Goal: Transaction & Acquisition: Purchase product/service

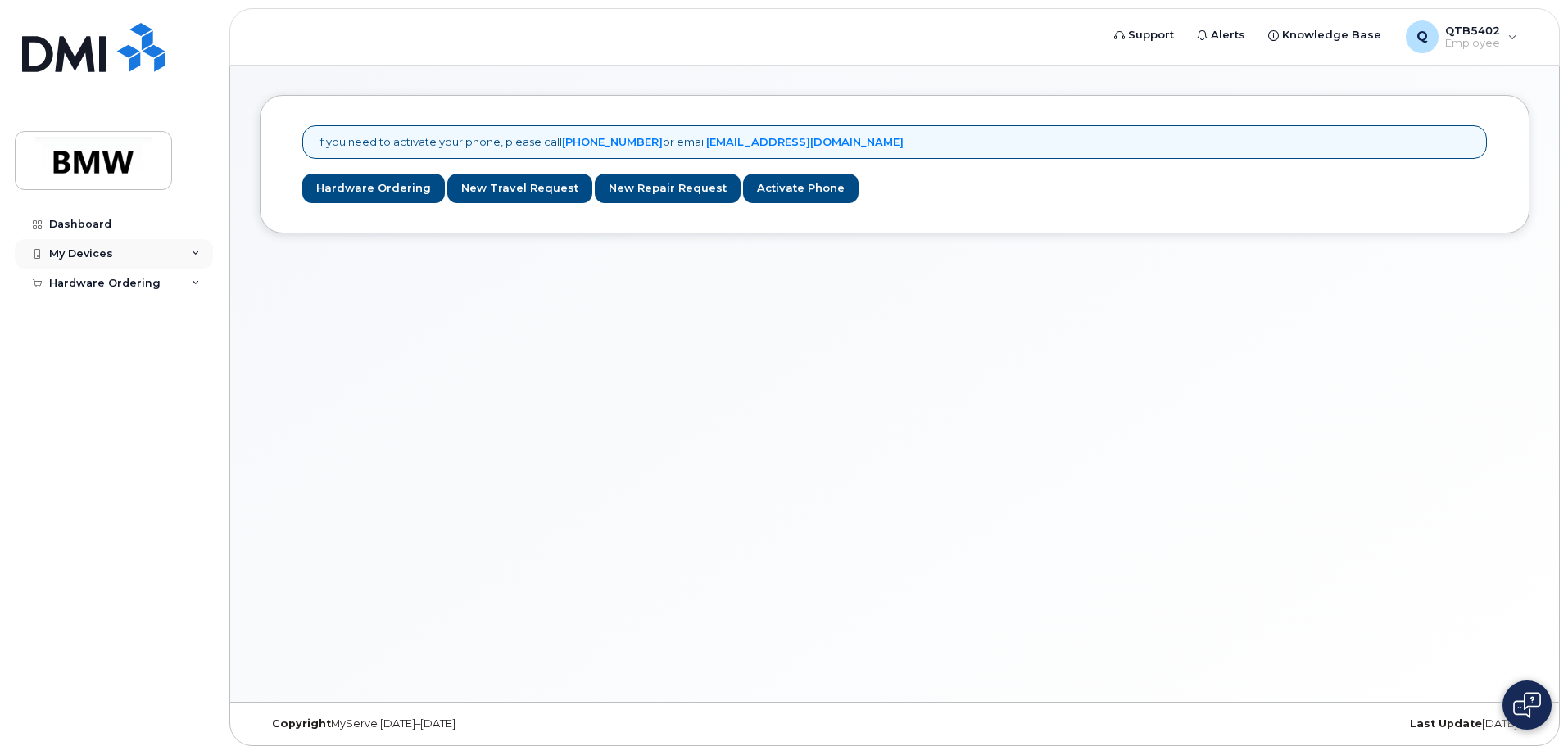
click at [101, 254] on div "My Devices" at bounding box center [80, 254] width 64 height 13
click at [111, 317] on div "Hardware Ordering" at bounding box center [104, 314] width 111 height 13
click at [94, 344] on div "My Orders" at bounding box center [86, 344] width 59 height 15
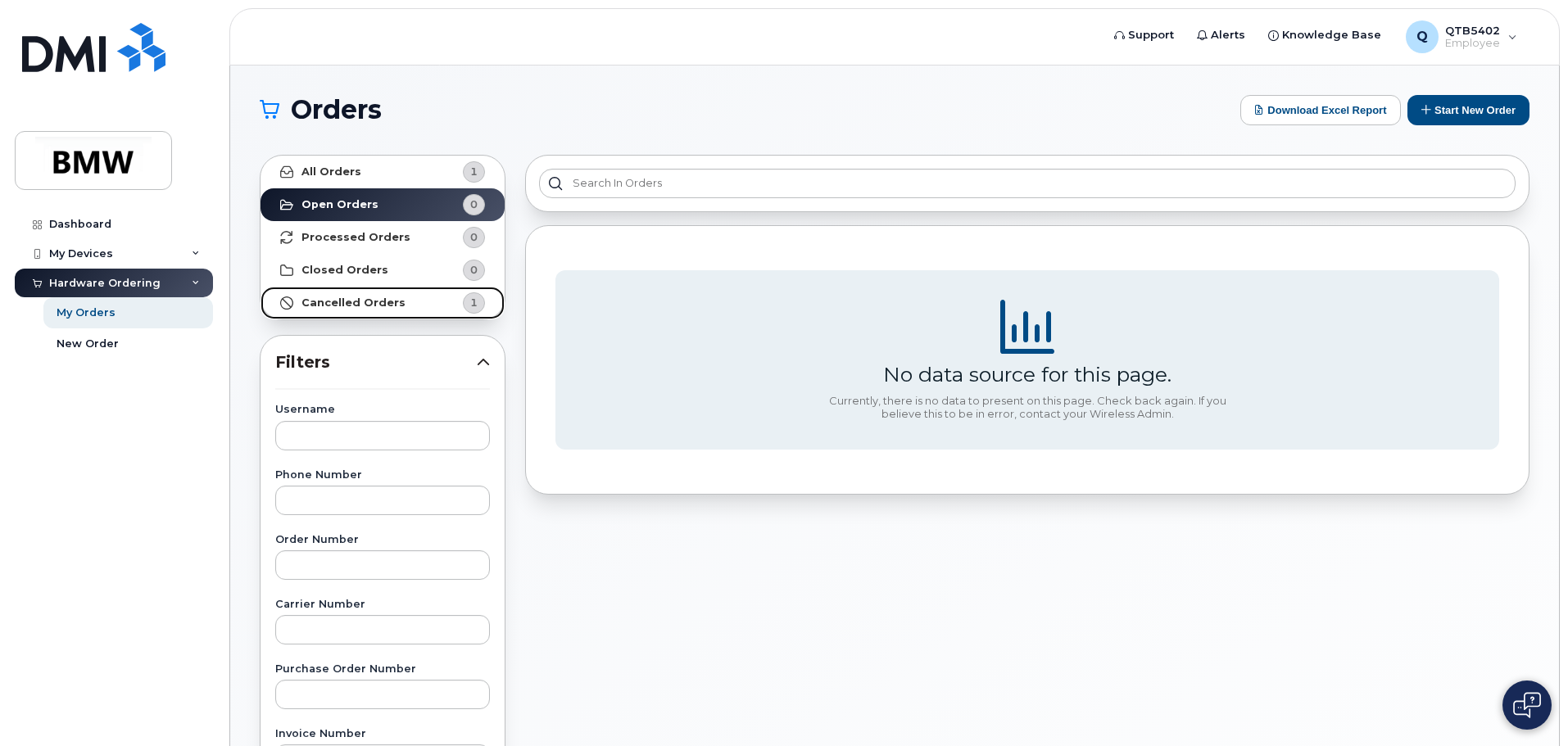
click at [380, 299] on strong "Cancelled Orders" at bounding box center [353, 303] width 104 height 13
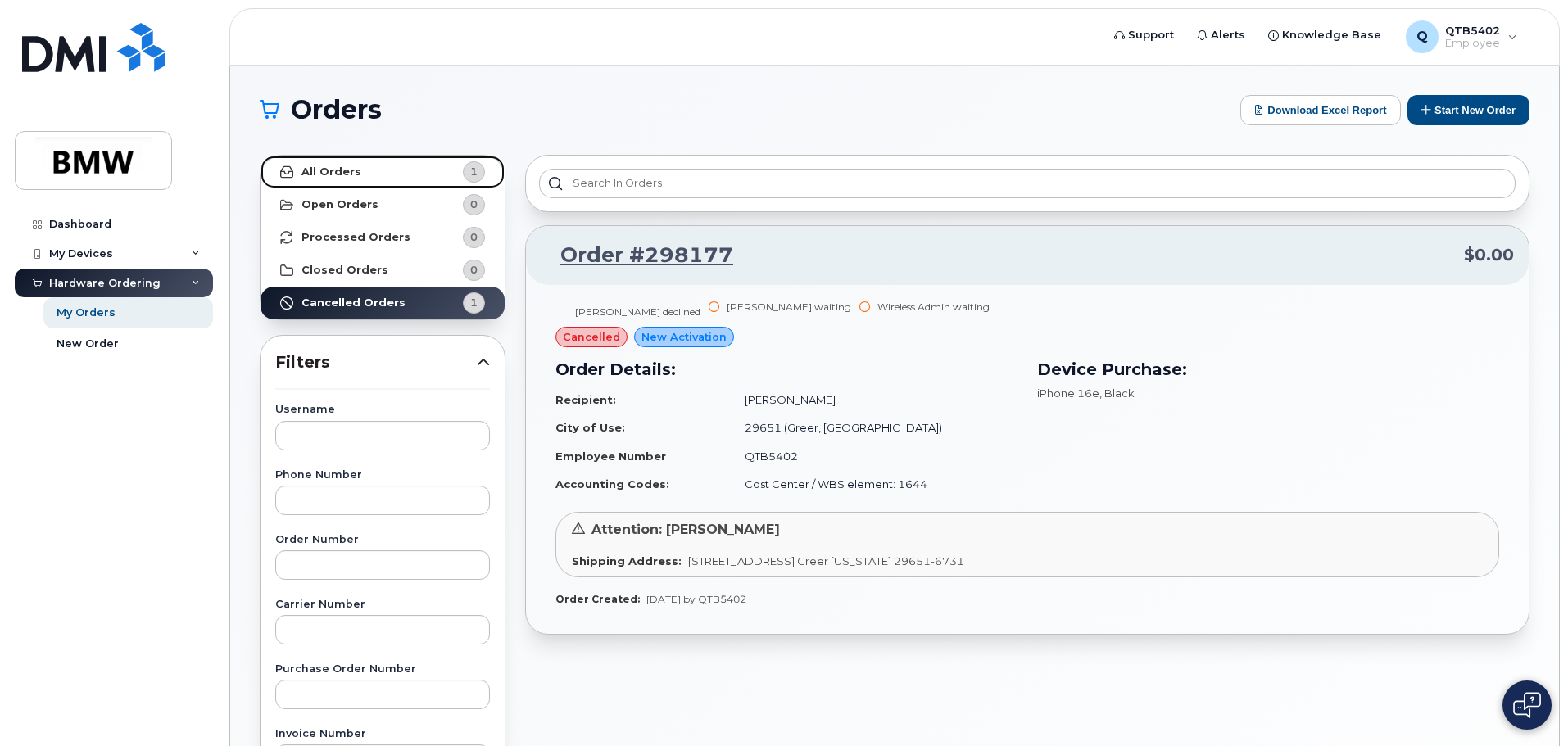
click at [352, 171] on strong "All Orders" at bounding box center [331, 171] width 59 height 13
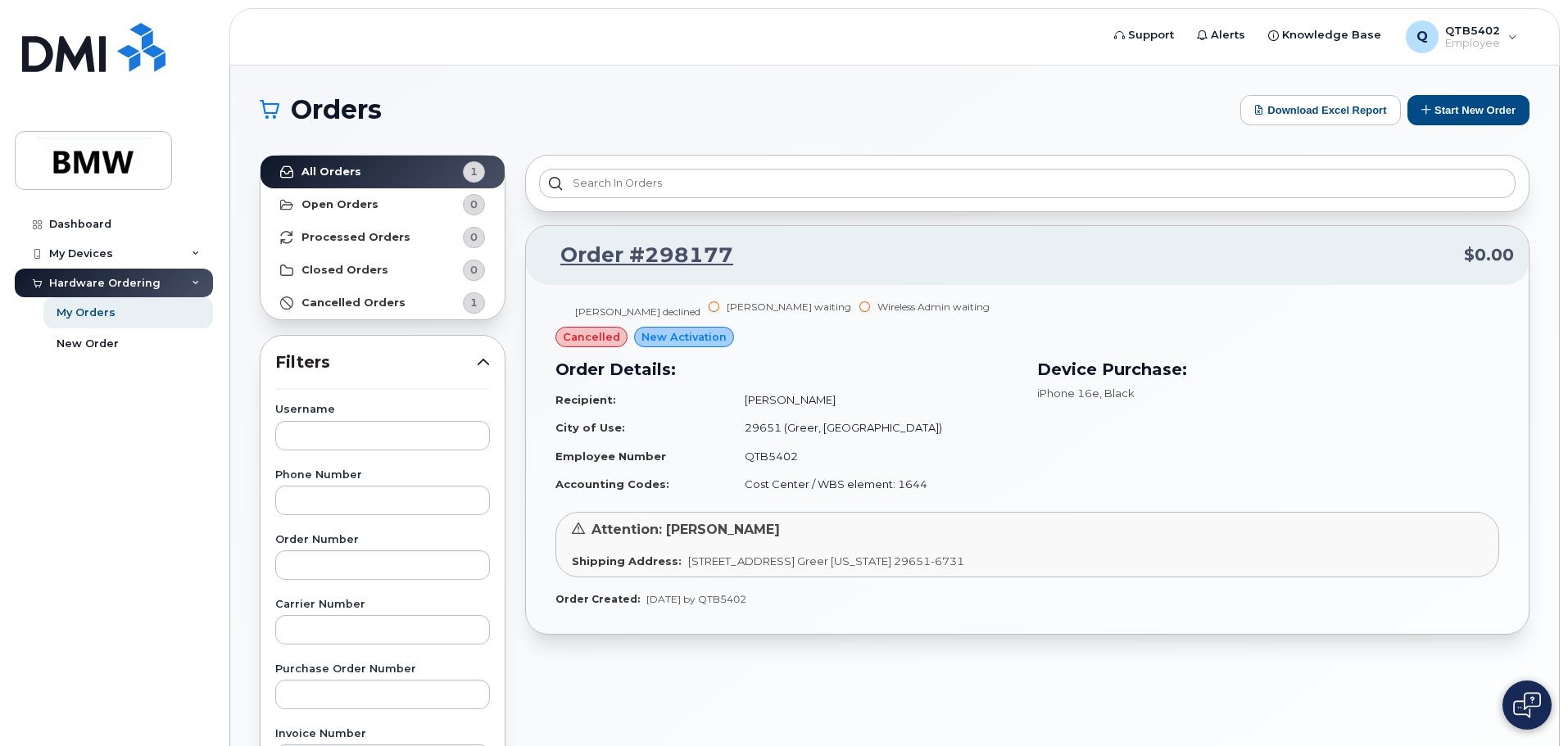
click at [589, 338] on span "cancelled" at bounding box center [591, 338] width 58 height 16
click at [651, 330] on span "New Activation" at bounding box center [683, 338] width 85 height 16
click at [679, 341] on span "New Activation" at bounding box center [683, 338] width 85 height 16
click at [1461, 107] on button "Start New Order" at bounding box center [1468, 110] width 122 height 31
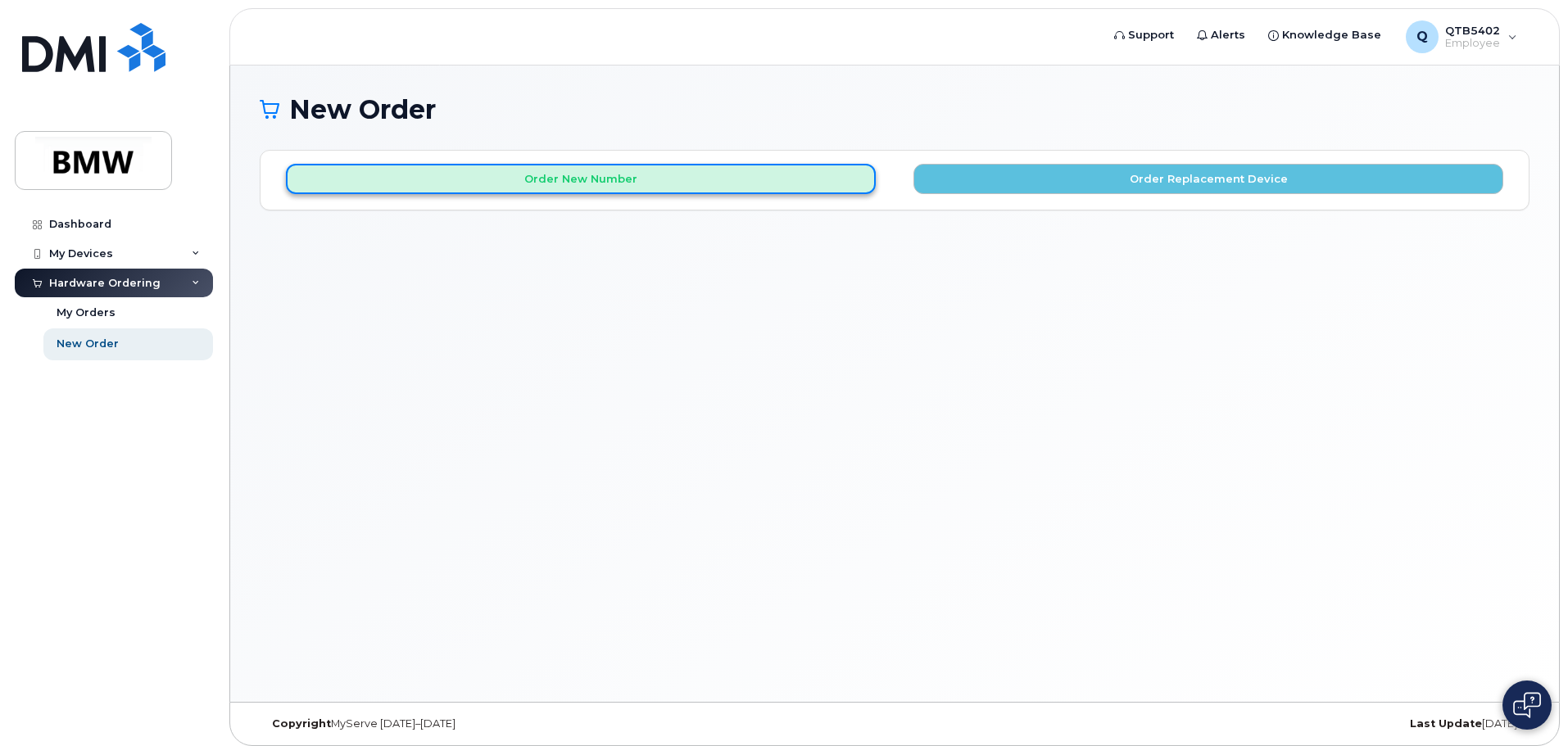
click at [570, 177] on button "Order New Number" at bounding box center [581, 178] width 589 height 31
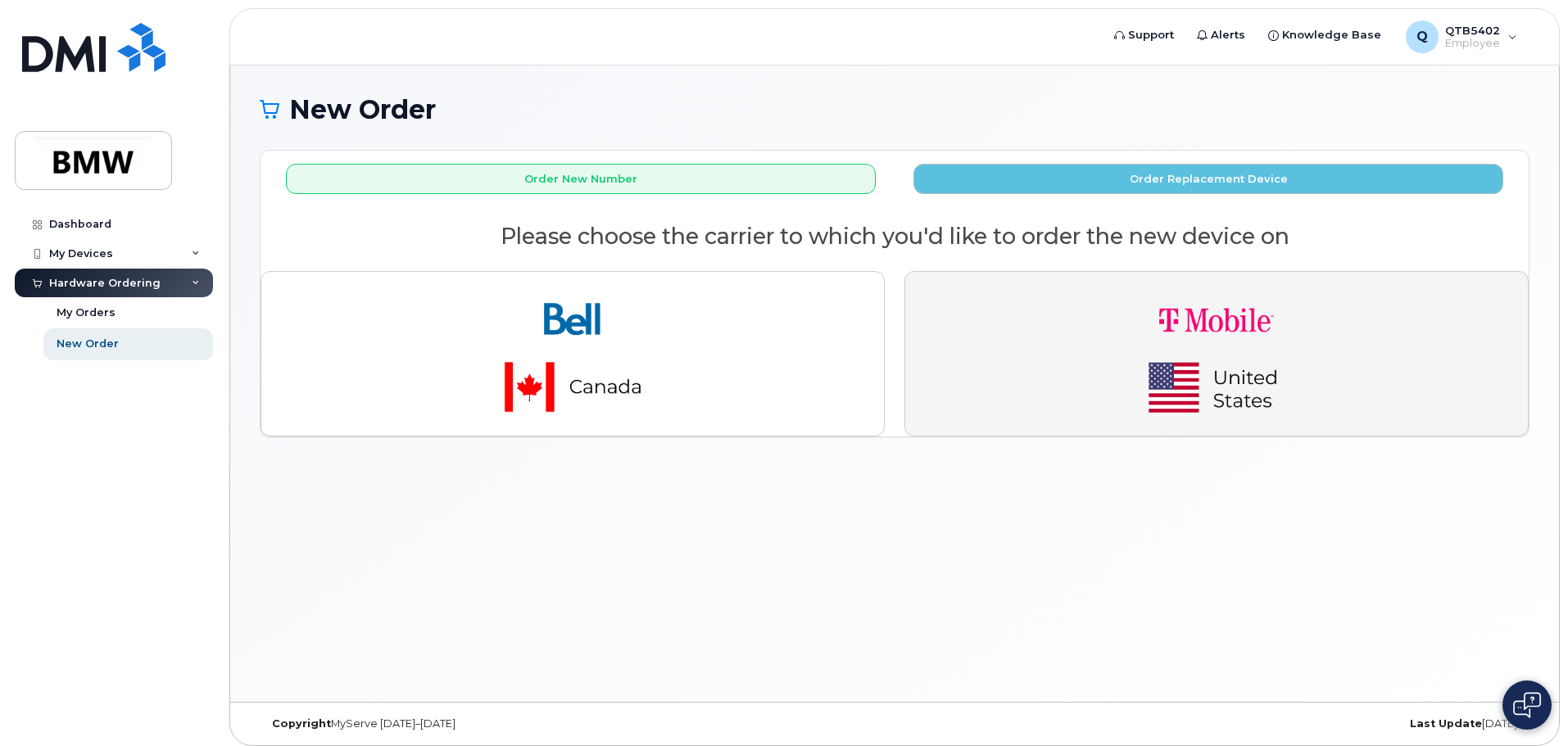
click at [1201, 356] on img "button" at bounding box center [1216, 353] width 229 height 137
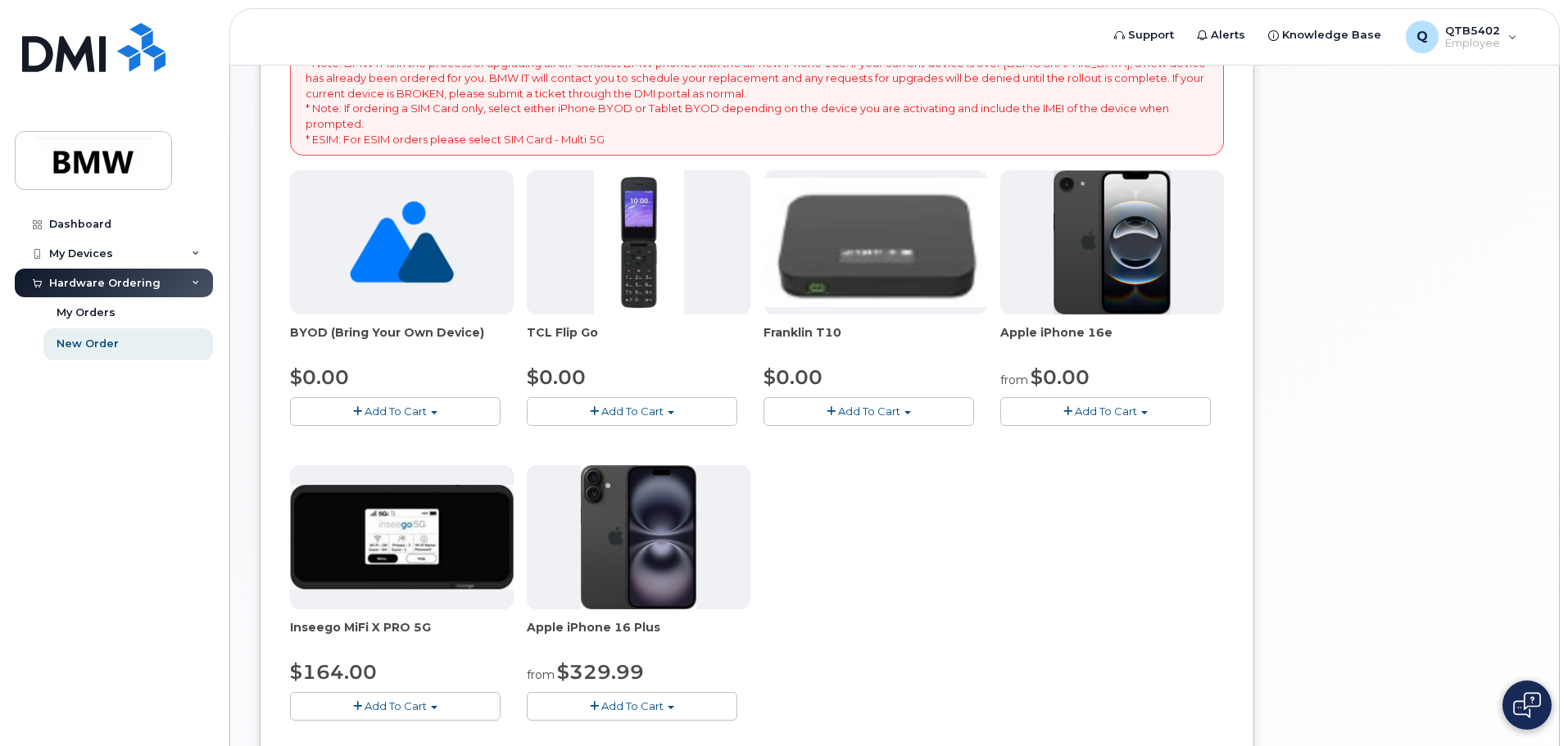
scroll to position [246, 0]
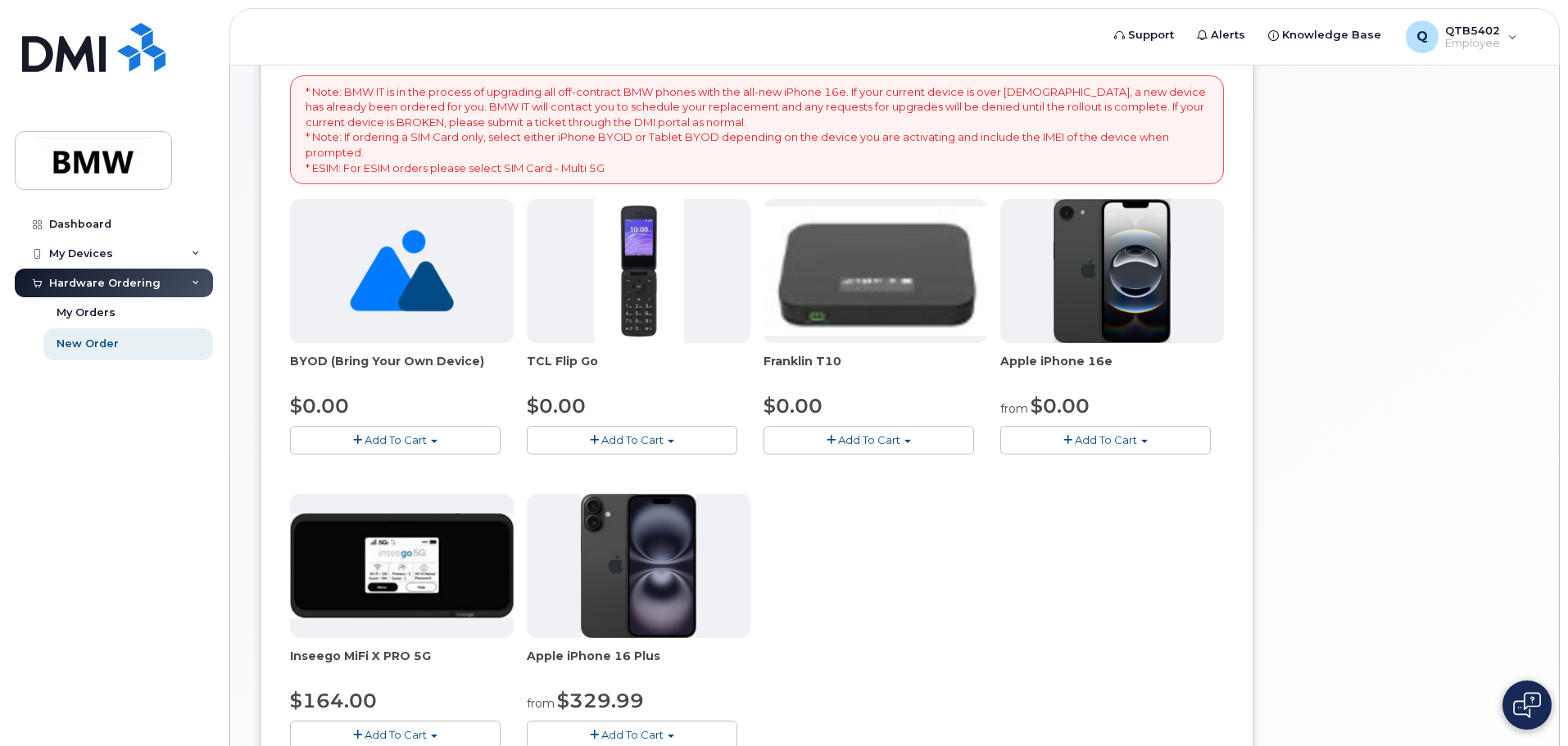
click at [1091, 440] on span "Add To Cart" at bounding box center [1105, 439] width 62 height 13
click at [1113, 468] on link "$0.00 - 30 Month Activation (128GB)" at bounding box center [1122, 470] width 236 height 20
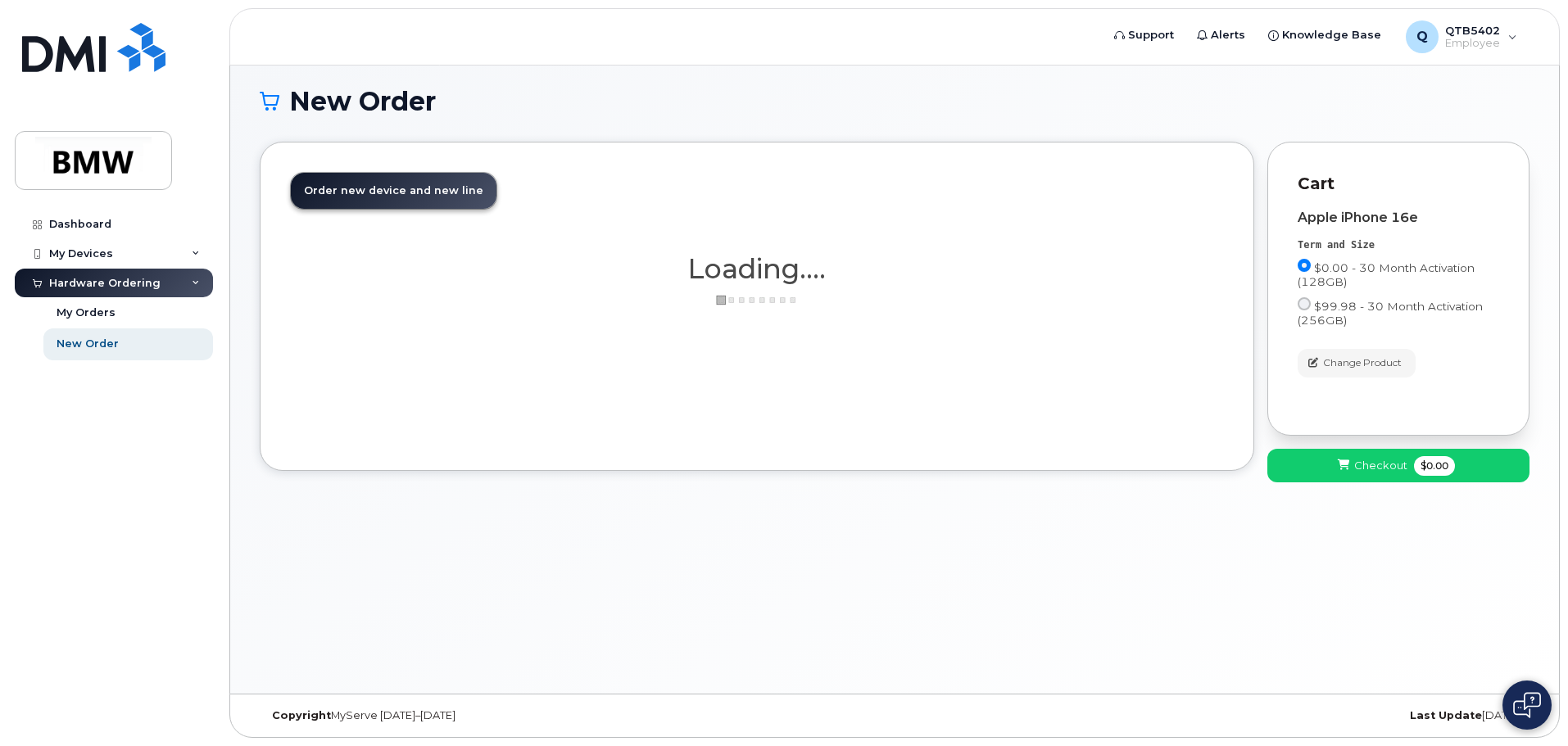
scroll to position [8, 0]
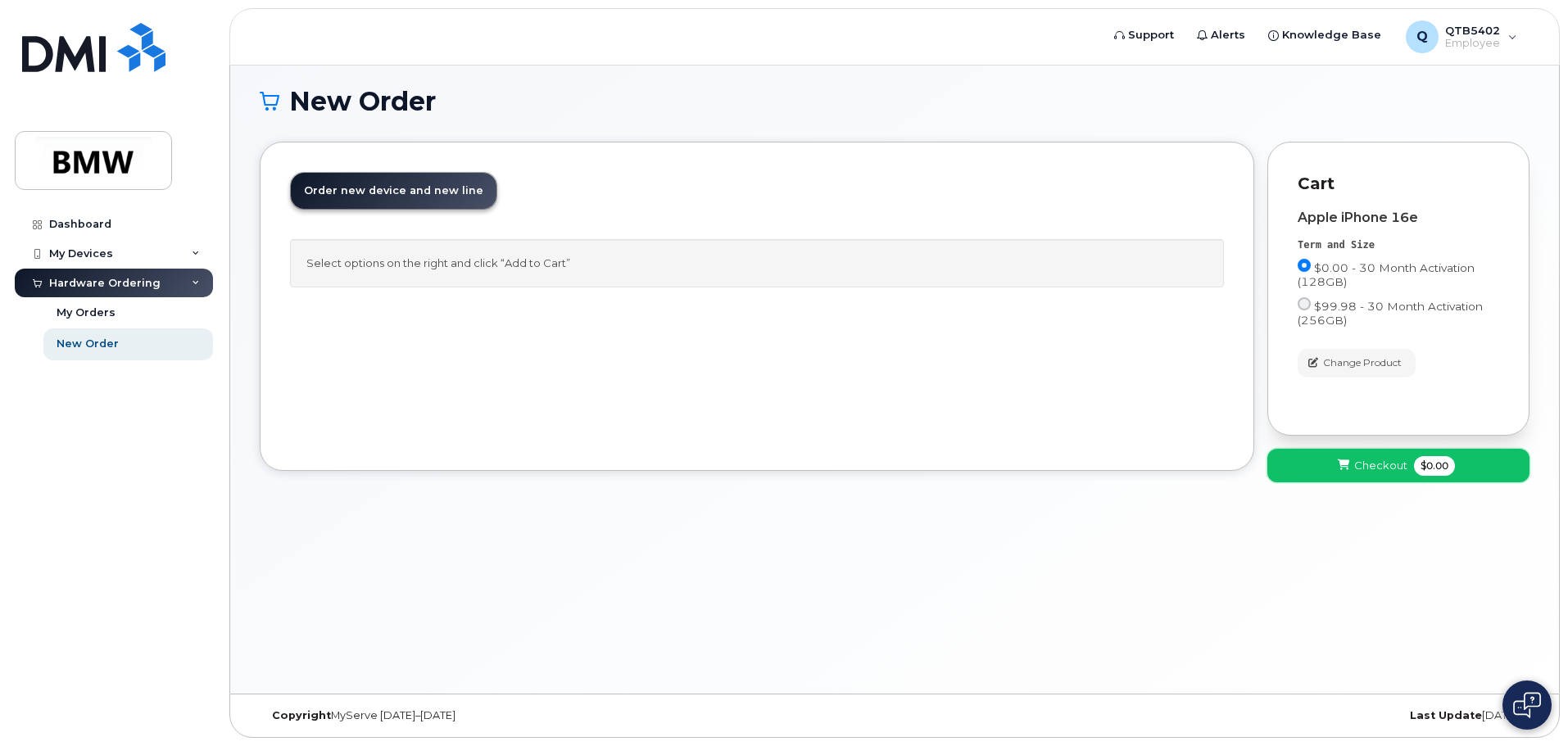
click at [1374, 464] on span "Checkout" at bounding box center [1380, 466] width 53 height 16
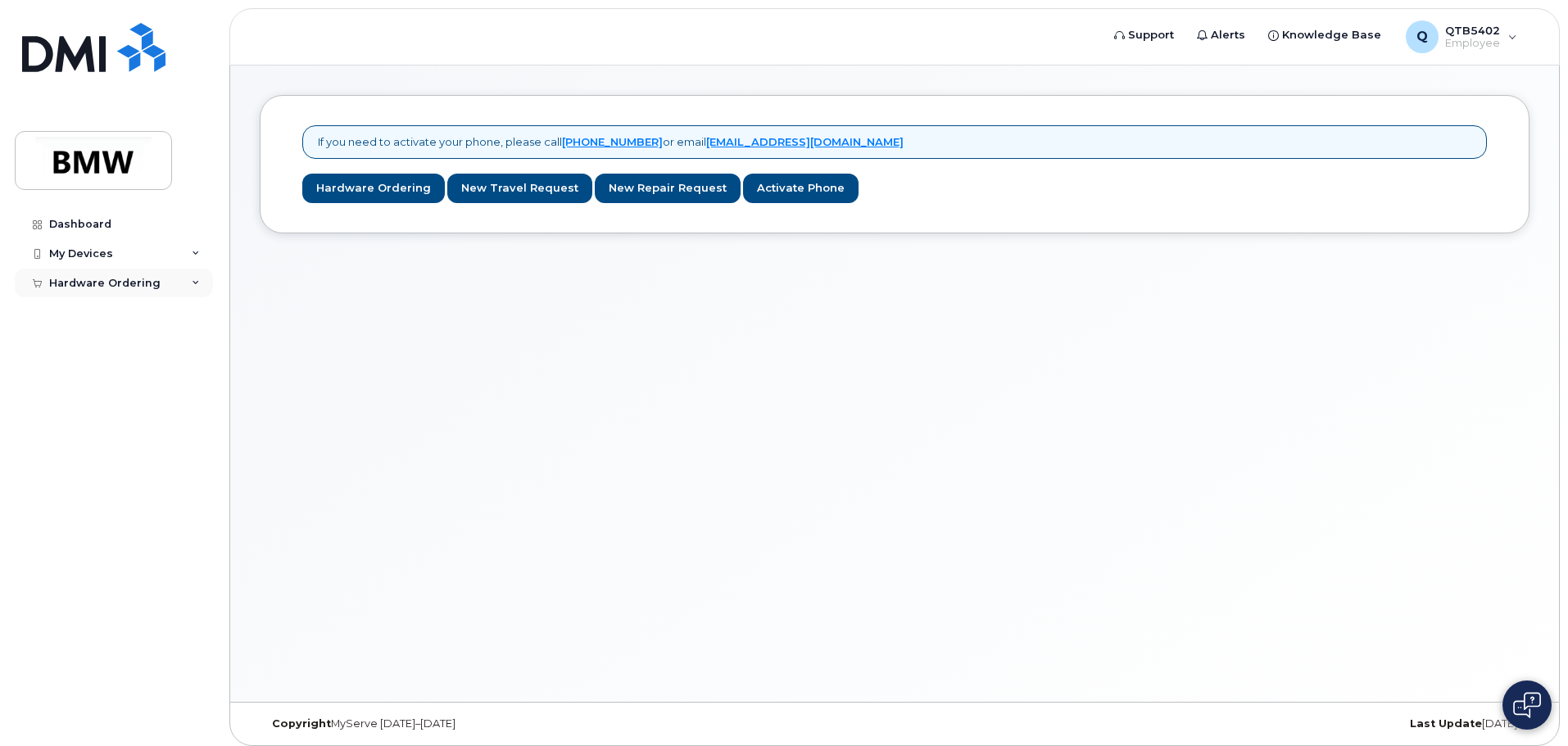
click at [135, 287] on div "Hardware Ordering" at bounding box center [104, 283] width 111 height 13
click at [98, 314] on div "My Orders" at bounding box center [86, 312] width 59 height 15
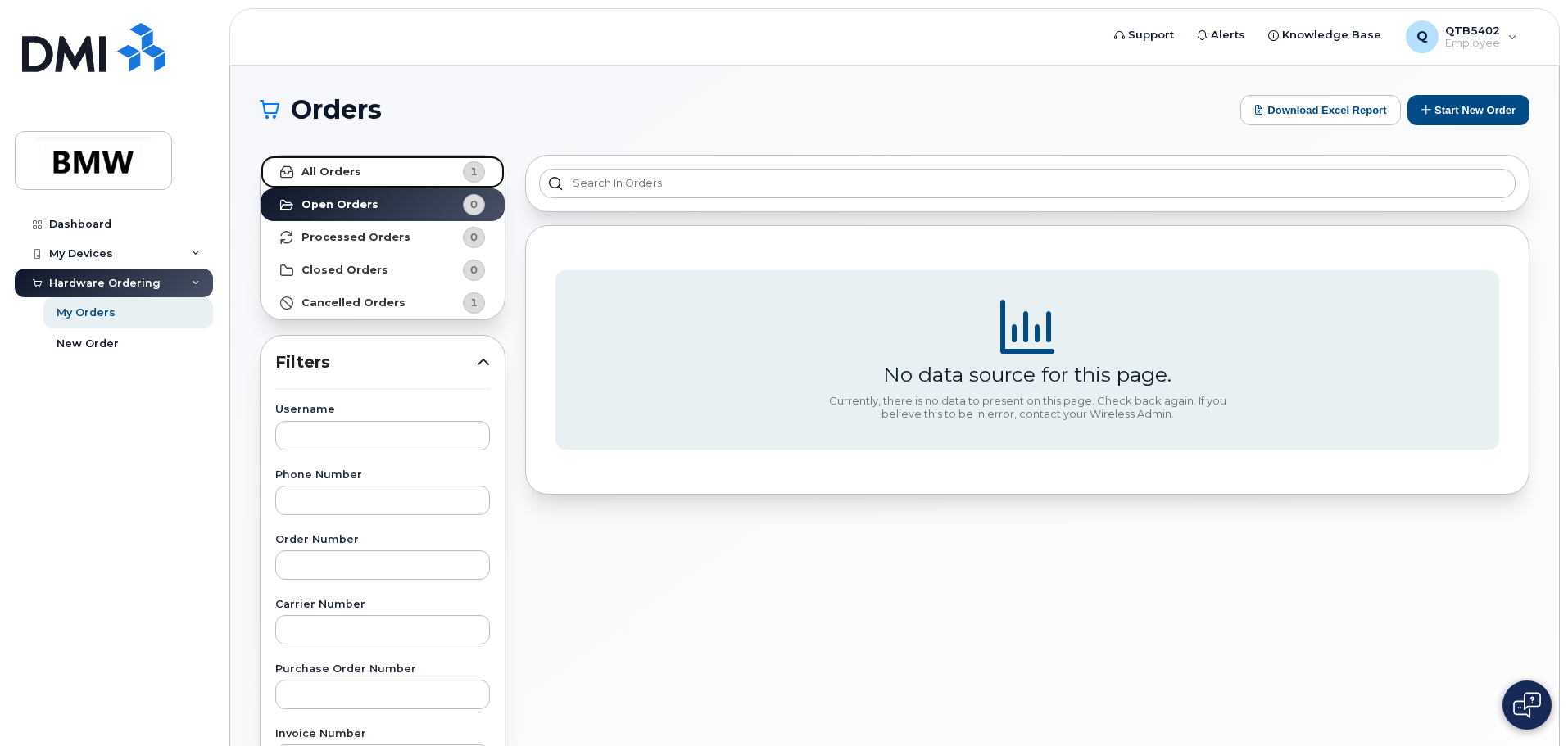
click at [338, 171] on strong "All Orders" at bounding box center [331, 171] width 59 height 13
